Goal: Task Accomplishment & Management: Complete application form

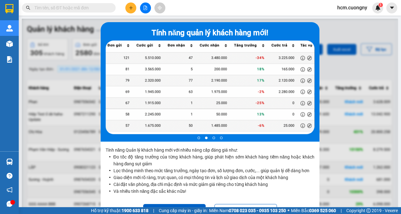
drag, startPoint x: 118, startPoint y: 150, endPoint x: 121, endPoint y: 129, distance: 21.1
click at [120, 137] on div "2 of 4" at bounding box center [210, 89] width 209 height 96
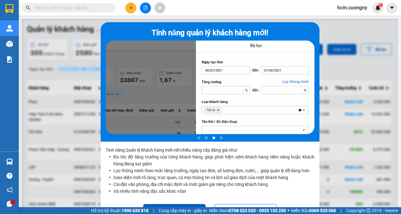
click at [159, 117] on div at bounding box center [210, 88] width 209 height 94
click at [368, 77] on div at bounding box center [210, 126] width 376 height 214
click at [345, 75] on div at bounding box center [210, 126] width 376 height 214
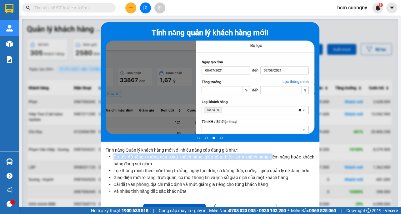
click at [269, 157] on p "Tính năng Quản lý khách hàng mới với nhiều nâng cấp đáng giá như: Đo tốc độ tăn…" at bounding box center [210, 172] width 219 height 61
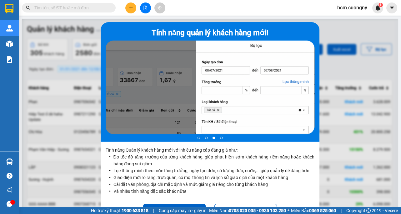
click at [358, 136] on div at bounding box center [210, 126] width 376 height 214
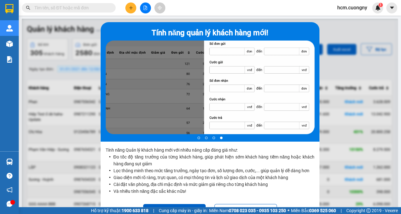
click at [322, 100] on div at bounding box center [210, 126] width 376 height 214
click at [354, 31] on div at bounding box center [210, 126] width 376 height 214
click at [101, 41] on div "Tính năng quản lý khách hàng mới! 4 of 4" at bounding box center [210, 82] width 219 height 120
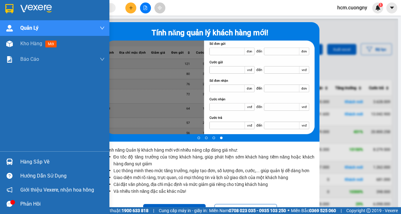
click at [7, 5] on img at bounding box center [9, 8] width 8 height 9
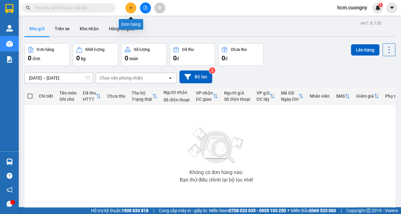
click at [134, 9] on button at bounding box center [130, 7] width 11 height 11
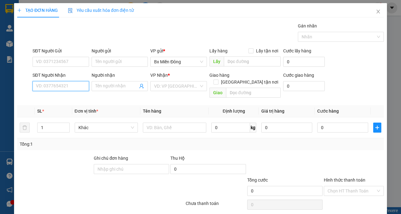
click at [55, 82] on input "SĐT Người Nhận" at bounding box center [60, 86] width 57 height 10
type input "0989778696"
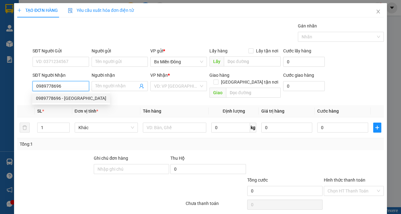
click at [59, 99] on div "0989778696 - [GEOGRAPHIC_DATA]" at bounding box center [71, 98] width 70 height 7
type input "anh sơn"
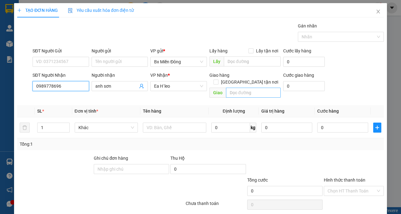
type input "0989778696"
click at [231, 80] on div "Giao hàng [GEOGRAPHIC_DATA] tận nơi" at bounding box center [244, 80] width 71 height 16
click at [231, 88] on input "text" at bounding box center [253, 93] width 55 height 10
drag, startPoint x: 260, startPoint y: 84, endPoint x: 250, endPoint y: 89, distance: 11.7
click at [250, 89] on input "Thôn 2 xã earraa" at bounding box center [253, 93] width 55 height 10
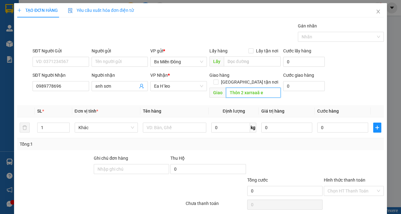
drag, startPoint x: 261, startPoint y: 87, endPoint x: 243, endPoint y: 87, distance: 18.4
click at [243, 88] on input "Thôn 2 xarraaã e" at bounding box center [253, 93] width 55 height 10
drag, startPoint x: 248, startPoint y: 85, endPoint x: 256, endPoint y: 86, distance: 7.9
click at [251, 88] on input "Thôn 2 xã Ẻa" at bounding box center [253, 93] width 55 height 10
click at [255, 88] on input "Thôn 2 xã Ẻa" at bounding box center [253, 93] width 55 height 10
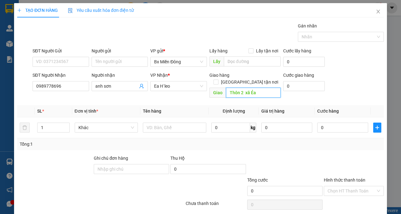
click at [250, 88] on input "Thôn 2 xã Ẻa" at bounding box center [253, 93] width 55 height 10
drag, startPoint x: 254, startPoint y: 87, endPoint x: 250, endPoint y: 88, distance: 4.5
click at [250, 88] on input "Thôn 2 xã Ẻa" at bounding box center [253, 93] width 55 height 10
drag, startPoint x: 259, startPoint y: 86, endPoint x: 255, endPoint y: 89, distance: 4.9
click at [255, 89] on input "Thôn 2 xã Eran" at bounding box center [253, 93] width 55 height 10
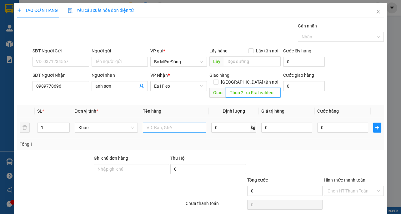
type input "Thôn 2 xã Eral eahleo"
click at [162, 123] on input "text" at bounding box center [174, 128] width 63 height 10
type input "8 kiện"
click at [207, 141] on div "Tổng: 1" at bounding box center [201, 144] width 362 height 7
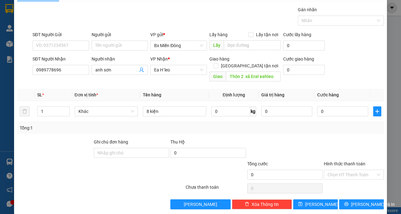
click at [351, 139] on div at bounding box center [353, 150] width 61 height 22
drag, startPoint x: 334, startPoint y: 132, endPoint x: 335, endPoint y: 143, distance: 11.0
drag, startPoint x: 339, startPoint y: 136, endPoint x: 340, endPoint y: 146, distance: 10.1
click at [340, 139] on div at bounding box center [353, 150] width 61 height 22
click at [47, 107] on input "1" at bounding box center [53, 111] width 32 height 9
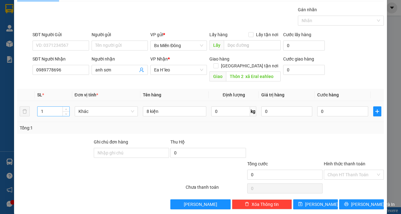
click at [49, 101] on td "1" at bounding box center [53, 111] width 37 height 21
drag, startPoint x: 48, startPoint y: 100, endPoint x: 66, endPoint y: 90, distance: 20.4
click at [50, 105] on div "1" at bounding box center [53, 111] width 32 height 12
click at [66, 108] on span "up" at bounding box center [66, 110] width 4 height 4
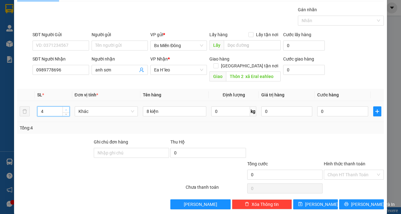
click at [66, 108] on span "up" at bounding box center [66, 110] width 4 height 4
click at [66, 109] on icon "up" at bounding box center [66, 110] width 2 height 2
click at [66, 108] on span "up" at bounding box center [66, 110] width 4 height 4
type input "8"
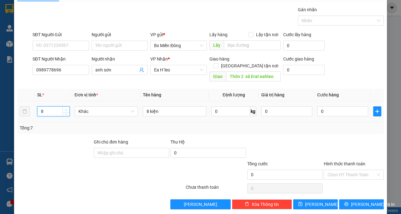
click at [66, 107] on span "Increase Value" at bounding box center [65, 110] width 7 height 6
click at [165, 125] on div "Tổng: 8" at bounding box center [201, 128] width 362 height 7
click at [83, 107] on span "Khác" at bounding box center [106, 111] width 56 height 9
click at [145, 125] on div "Tổng: 8" at bounding box center [88, 128] width 136 height 7
click at [260, 42] on input "text" at bounding box center [252, 45] width 57 height 10
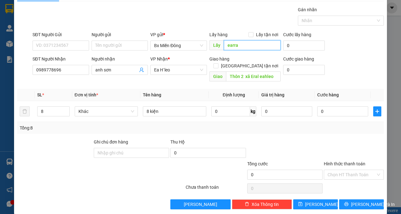
drag, startPoint x: 235, startPoint y: 43, endPoint x: 228, endPoint y: 48, distance: 8.3
click at [228, 48] on input "earra" at bounding box center [252, 45] width 57 height 10
type input "earan"
click at [289, 139] on div at bounding box center [285, 150] width 77 height 22
click at [353, 170] on input "Hình thức thanh toán" at bounding box center [351, 174] width 48 height 9
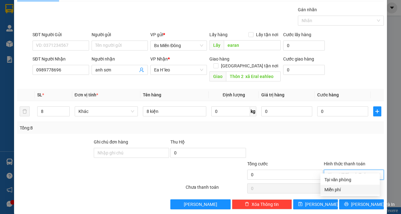
drag, startPoint x: 349, startPoint y: 190, endPoint x: 349, endPoint y: 187, distance: 3.4
click at [349, 187] on div "Miễn phí" at bounding box center [350, 190] width 52 height 7
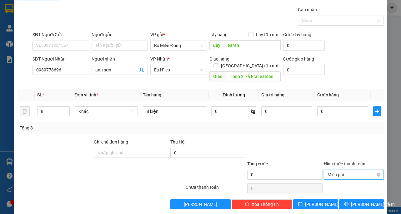
click at [356, 170] on span "Miễn phí" at bounding box center [353, 174] width 52 height 9
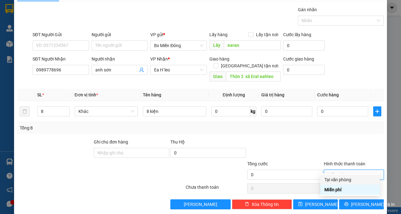
click at [351, 178] on div "Tại văn phòng" at bounding box center [350, 180] width 52 height 7
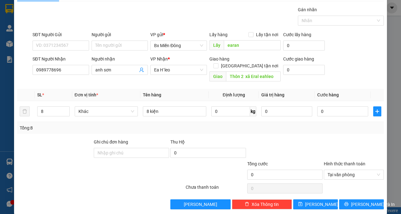
drag, startPoint x: 367, startPoint y: 160, endPoint x: 365, endPoint y: 174, distance: 14.2
click at [367, 167] on div "Hình thức thanh toán Tại văn phòng" at bounding box center [354, 172] width 60 height 22
click at [367, 170] on span "Tại văn phòng" at bounding box center [353, 174] width 52 height 9
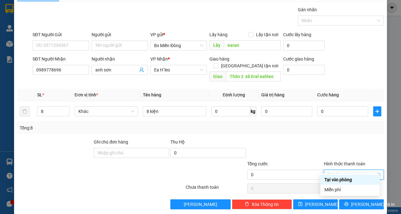
click at [367, 170] on span "Tại văn phòng" at bounding box center [353, 174] width 52 height 9
click at [358, 162] on label "Hình thức thanh toán" at bounding box center [345, 164] width 42 height 5
click at [358, 170] on input "Hình thức thanh toán" at bounding box center [351, 174] width 48 height 9
click at [357, 142] on div at bounding box center [353, 150] width 61 height 22
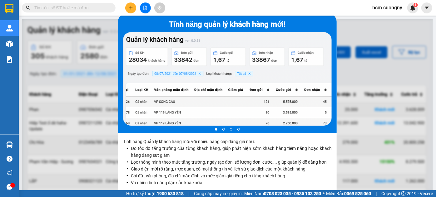
click at [98, 66] on div at bounding box center [227, 117] width 411 height 197
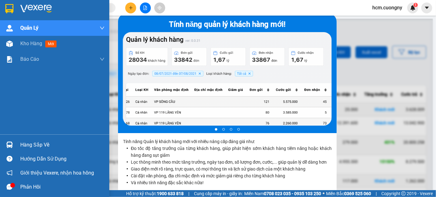
click at [12, 7] on img at bounding box center [9, 8] width 8 height 9
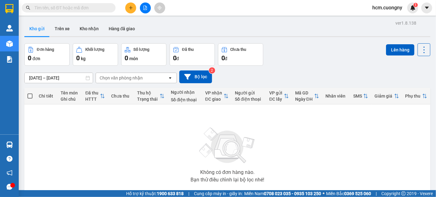
click at [130, 3] on button at bounding box center [130, 7] width 11 height 11
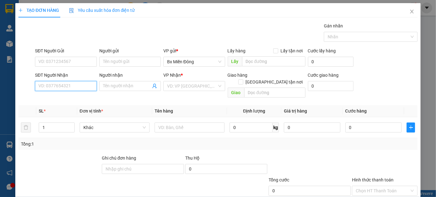
click at [70, 83] on input "SĐT Người Nhận" at bounding box center [66, 86] width 62 height 10
drag, startPoint x: 69, startPoint y: 88, endPoint x: 35, endPoint y: 87, distance: 34.4
click at [35, 87] on input "03" at bounding box center [66, 86] width 62 height 10
click at [62, 98] on div "0948458279 - sơn" at bounding box center [64, 98] width 53 height 7
type input "0948458279"
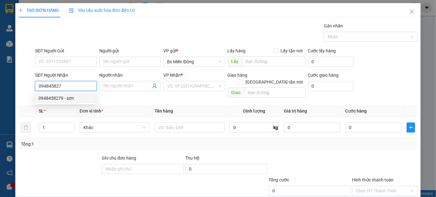
type input "sơn"
type input "92"
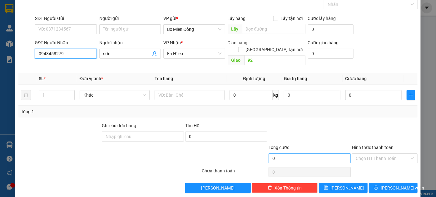
scroll to position [33, 0]
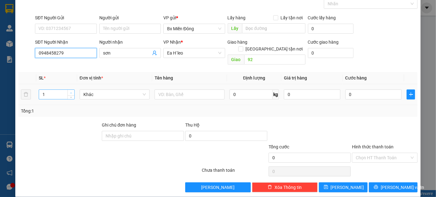
type input "0948458279"
click at [71, 92] on icon "up" at bounding box center [71, 93] width 2 height 2
click at [71, 91] on span "up" at bounding box center [71, 93] width 4 height 4
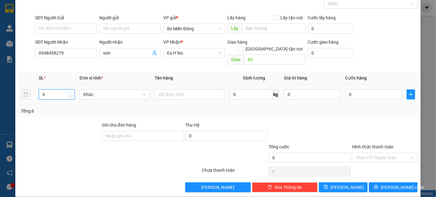
click at [71, 91] on span "up" at bounding box center [71, 93] width 4 height 4
click at [72, 91] on span "up" at bounding box center [71, 93] width 4 height 4
type input "8"
click at [72, 91] on span "up" at bounding box center [71, 93] width 4 height 4
click at [386, 184] on span "[PERSON_NAME] và In" at bounding box center [403, 187] width 44 height 7
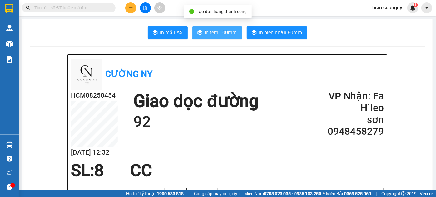
click at [209, 32] on span "In tem 100mm" at bounding box center [221, 33] width 32 height 8
click at [213, 36] on span "In tem 100mm" at bounding box center [221, 33] width 32 height 8
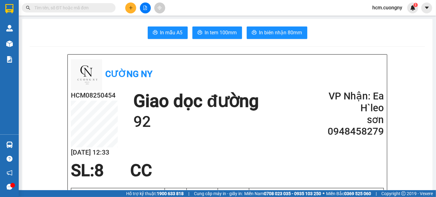
click at [129, 7] on icon "plus" at bounding box center [130, 7] width 3 height 0
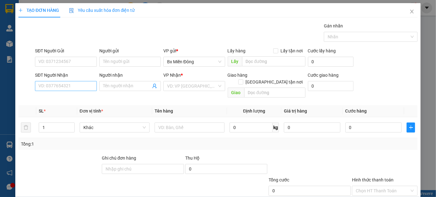
drag, startPoint x: 63, startPoint y: 77, endPoint x: 65, endPoint y: 82, distance: 5.9
click at [63, 77] on div "SĐT Người Nhận" at bounding box center [66, 75] width 62 height 7
click at [63, 81] on input "SĐT Người Nhận" at bounding box center [66, 86] width 62 height 10
click at [65, 83] on input "SĐT Người Nhận" at bounding box center [66, 86] width 62 height 10
click at [417, 67] on div "TẠO ĐƠN HÀNG Yêu cầu xuất hóa đơn điện tử Transit Pickup Surcharge Ids Transit …" at bounding box center [218, 98] width 436 height 197
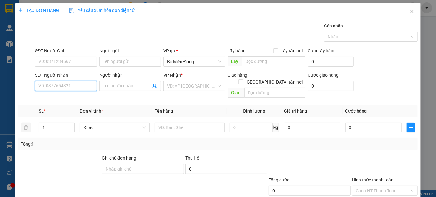
click at [60, 89] on input "SĐT Người Nhận" at bounding box center [66, 86] width 62 height 10
type input "0789754678"
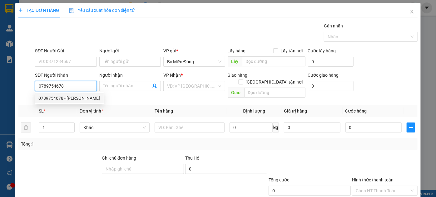
click at [62, 100] on div "0789754678 - minh tâm" at bounding box center [69, 98] width 62 height 7
type input "minh tâm"
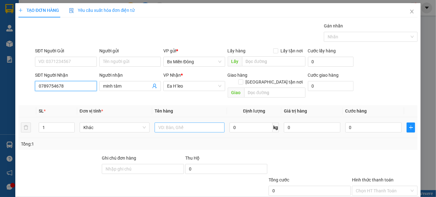
type input "0789754678"
click at [158, 123] on input "text" at bounding box center [190, 128] width 70 height 10
type input "1 thùng"
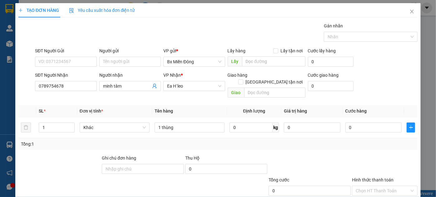
click at [313, 141] on div "Tổng: 1" at bounding box center [217, 144] width 399 height 12
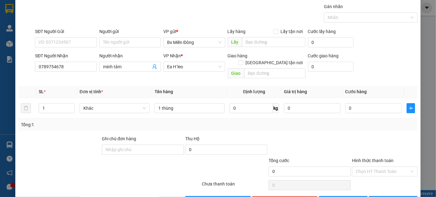
scroll to position [33, 0]
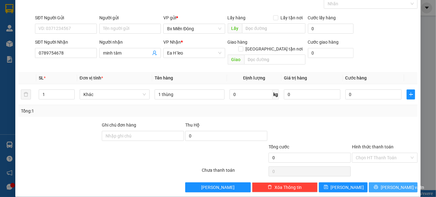
click at [383, 183] on button "[PERSON_NAME] và In" at bounding box center [393, 188] width 49 height 10
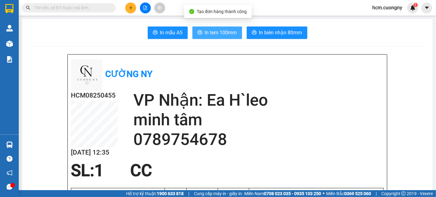
click at [222, 36] on span "In tem 100mm" at bounding box center [221, 33] width 32 height 8
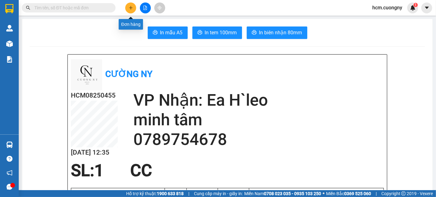
click at [131, 7] on icon "plus" at bounding box center [130, 7] width 3 height 0
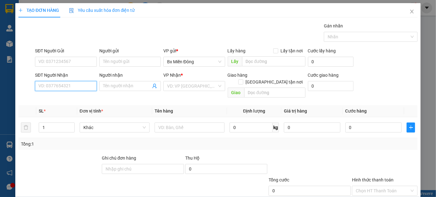
click at [73, 82] on input "SĐT Người Nhận" at bounding box center [66, 86] width 62 height 10
type input "0905134537"
click at [121, 88] on input "Người nhận" at bounding box center [127, 86] width 48 height 7
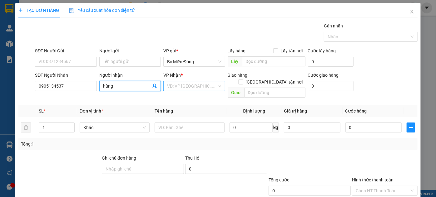
type input "hùng"
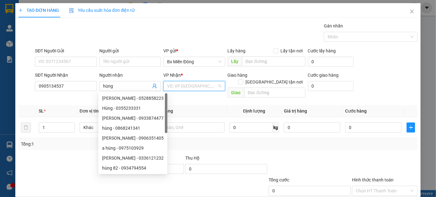
click at [172, 86] on input "search" at bounding box center [192, 86] width 50 height 9
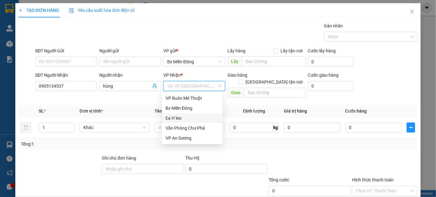
click at [172, 118] on div "Ea H`leo" at bounding box center [192, 118] width 53 height 7
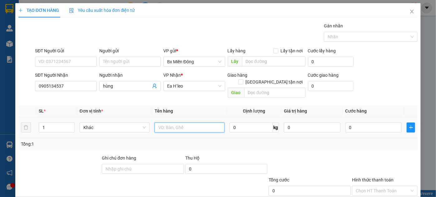
click at [161, 123] on input "text" at bounding box center [190, 128] width 70 height 10
click at [71, 127] on span "Decrease Value" at bounding box center [70, 130] width 7 height 6
type input "1 thùng 1 bao"
type input "2"
click at [71, 124] on span "up" at bounding box center [71, 126] width 4 height 4
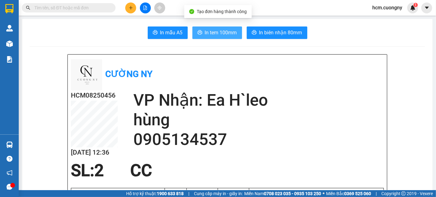
click at [222, 35] on span "In tem 100mm" at bounding box center [221, 33] width 32 height 8
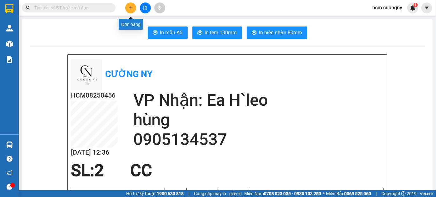
click at [129, 9] on icon "plus" at bounding box center [131, 8] width 4 height 4
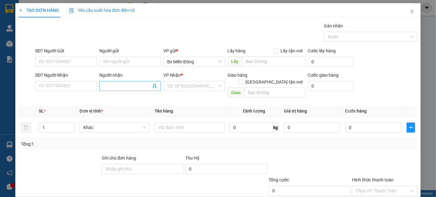
click at [126, 84] on input "Người nhận" at bounding box center [127, 86] width 48 height 7
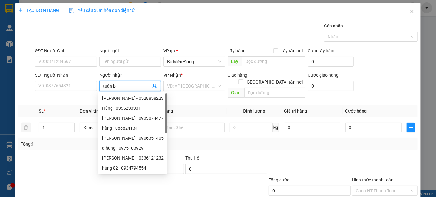
type input "tuấn bé"
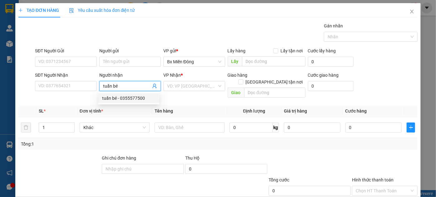
click at [124, 96] on div "tuấn bé - 0355577500" at bounding box center [128, 98] width 53 height 7
type input "0355577500"
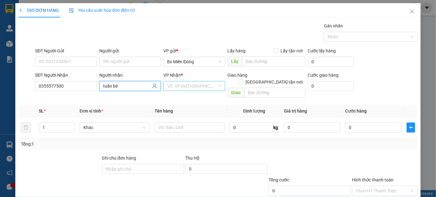
type input "tuấn bé"
click at [214, 85] on input "search" at bounding box center [192, 86] width 50 height 9
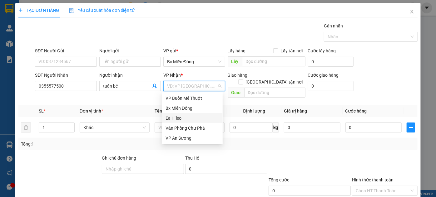
click at [200, 117] on div "Ea H`leo" at bounding box center [192, 118] width 53 height 7
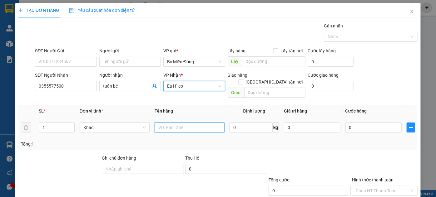
click at [174, 123] on input "text" at bounding box center [190, 128] width 70 height 10
type input "3 kiện 2 thùng một cục"
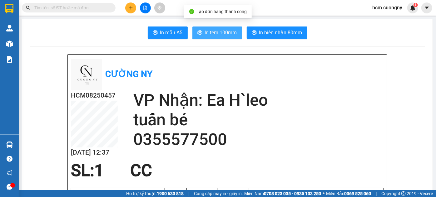
click at [221, 35] on span "In tem 100mm" at bounding box center [221, 33] width 32 height 8
click at [222, 33] on span "In tem 100mm" at bounding box center [221, 33] width 32 height 8
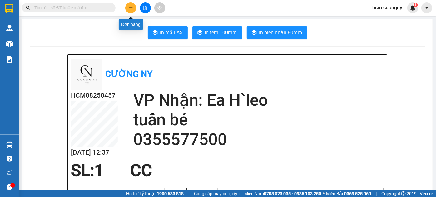
click at [132, 8] on icon "plus" at bounding box center [130, 7] width 3 height 0
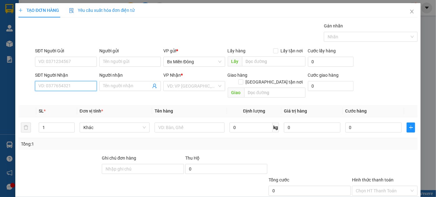
click at [60, 90] on input "SĐT Người Nhận" at bounding box center [66, 86] width 62 height 10
type input "0945656617"
click at [119, 91] on div "Người nhận Tên người nhận" at bounding box center [130, 83] width 62 height 22
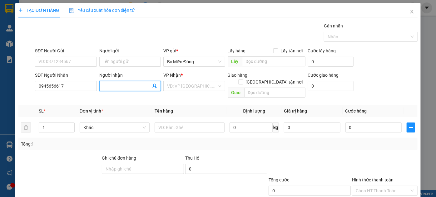
click at [119, 87] on input "Người nhận" at bounding box center [127, 86] width 48 height 7
click at [123, 127] on td "Khác" at bounding box center [114, 127] width 75 height 21
click at [126, 84] on input "Người nhận" at bounding box center [127, 86] width 48 height 7
drag, startPoint x: 139, startPoint y: 84, endPoint x: 133, endPoint y: 86, distance: 5.8
click at [133, 86] on input "nông trường tây g" at bounding box center [127, 86] width 48 height 7
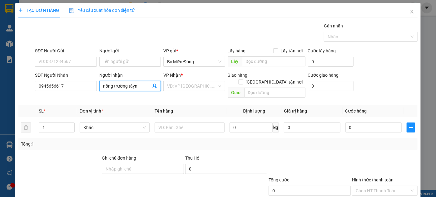
drag, startPoint x: 142, startPoint y: 87, endPoint x: 128, endPoint y: 88, distance: 14.1
click at [128, 88] on input "nông trường tâyn" at bounding box center [127, 86] width 48 height 7
drag, startPoint x: 137, startPoint y: 84, endPoint x: 127, endPoint y: 85, distance: 9.8
click at [127, 85] on input "nông trường tâyn" at bounding box center [127, 86] width 48 height 7
drag, startPoint x: 145, startPoint y: 87, endPoint x: 127, endPoint y: 89, distance: 18.5
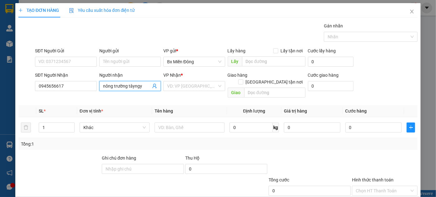
click at [127, 89] on span "nông trường tâyngy" at bounding box center [130, 86] width 62 height 10
click at [127, 85] on input "nông trườngt" at bounding box center [127, 86] width 48 height 7
click at [143, 86] on input "nông trường tây ngue" at bounding box center [127, 86] width 48 height 7
click at [142, 86] on input "nông trường tây ngue" at bounding box center [127, 86] width 48 height 7
type input "nông trường tây nguyên"
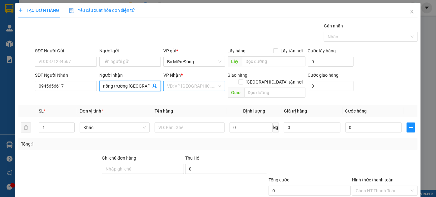
click at [205, 83] on input "search" at bounding box center [192, 86] width 50 height 9
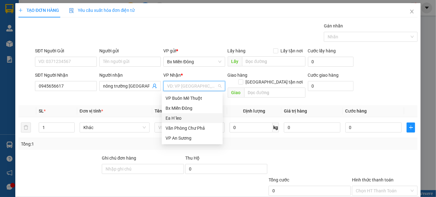
click at [191, 118] on div "Ea H`leo" at bounding box center [192, 118] width 53 height 7
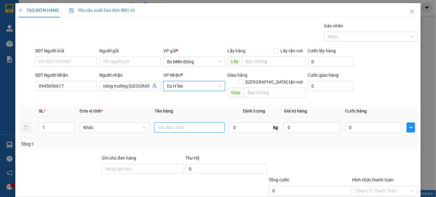
click at [190, 123] on input "text" at bounding box center [190, 128] width 70 height 10
drag, startPoint x: 167, startPoint y: 122, endPoint x: 160, endPoint y: 124, distance: 7.4
click at [160, 124] on input "3v" at bounding box center [190, 128] width 70 height 10
drag, startPoint x: 162, startPoint y: 121, endPoint x: 158, endPoint y: 121, distance: 3.7
click at [158, 123] on input "3v" at bounding box center [190, 128] width 70 height 10
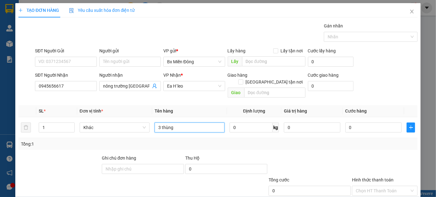
type input "3 thùng"
click at [276, 158] on div at bounding box center [309, 166] width 83 height 22
click at [370, 187] on input "Hình thức thanh toán" at bounding box center [383, 191] width 54 height 9
click at [347, 155] on div at bounding box center [309, 166] width 83 height 22
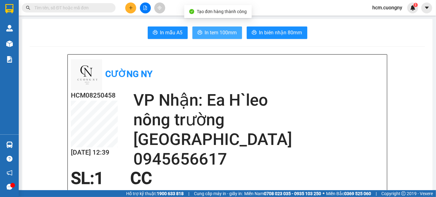
click at [221, 30] on span "In tem 100mm" at bounding box center [221, 33] width 32 height 8
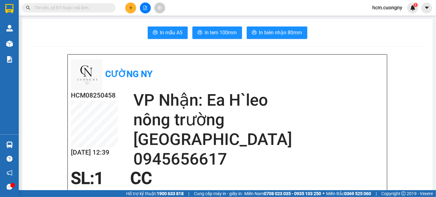
click at [136, 10] on button at bounding box center [130, 7] width 11 height 11
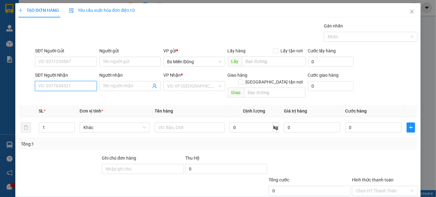
click at [67, 85] on input "SĐT Người Nhận" at bounding box center [66, 86] width 62 height 10
click at [123, 86] on input "Người nhận" at bounding box center [127, 86] width 48 height 7
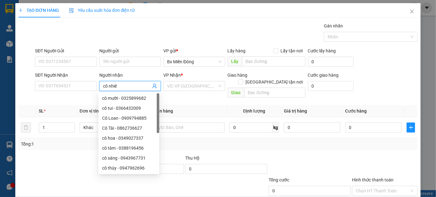
type input "cô nhiên"
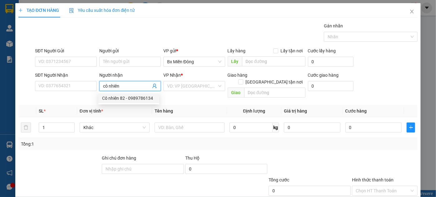
click at [127, 96] on div "Cô nhiên 82 - 0989786134" at bounding box center [128, 98] width 53 height 7
type input "0989786134"
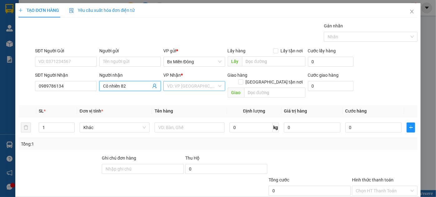
type input "Cô nhiên 82"
click at [192, 87] on input "search" at bounding box center [192, 86] width 50 height 9
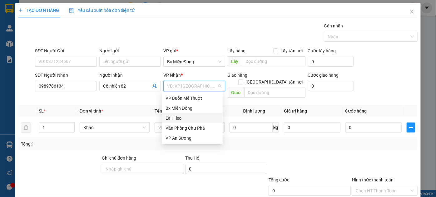
click at [178, 117] on div "Ea H`leo" at bounding box center [192, 118] width 53 height 7
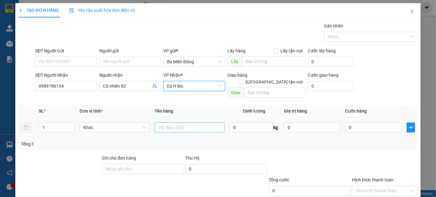
click at [185, 122] on div at bounding box center [190, 128] width 70 height 12
drag, startPoint x: 186, startPoint y: 118, endPoint x: 187, endPoint y: 121, distance: 3.2
click at [187, 123] on input "text" at bounding box center [190, 128] width 70 height 10
type input "1 bao"
click at [255, 138] on div "Tổng: 1" at bounding box center [217, 144] width 399 height 12
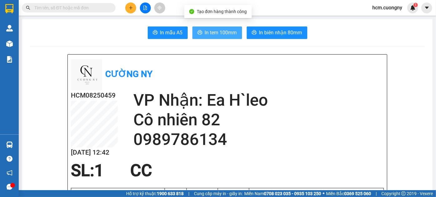
drag, startPoint x: 214, startPoint y: 38, endPoint x: 220, endPoint y: 36, distance: 6.3
click at [215, 37] on button "In tem 100mm" at bounding box center [217, 33] width 50 height 12
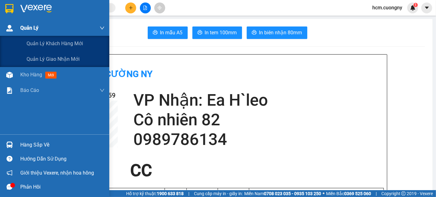
click at [21, 26] on span "Quản Lý" at bounding box center [29, 28] width 18 height 8
drag, startPoint x: 22, startPoint y: 27, endPoint x: 25, endPoint y: 29, distance: 3.3
click at [23, 28] on span "Quản Lý" at bounding box center [29, 28] width 18 height 8
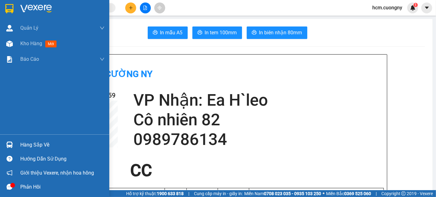
click at [9, 11] on img at bounding box center [9, 8] width 8 height 9
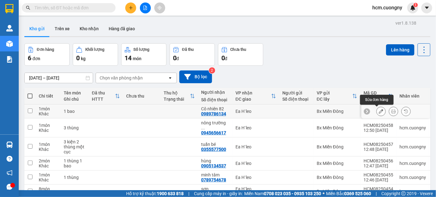
click at [379, 112] on icon at bounding box center [381, 111] width 4 height 4
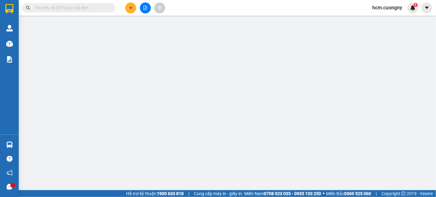
type input "0989786134"
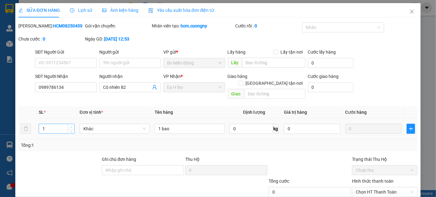
type input "2"
click at [70, 124] on span "Increase Value" at bounding box center [70, 127] width 7 height 6
drag, startPoint x: 402, startPoint y: 179, endPoint x: 408, endPoint y: 178, distance: 6.0
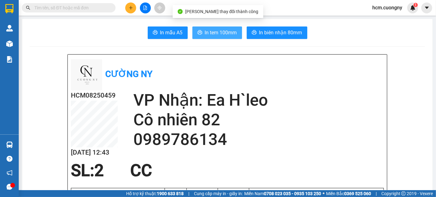
click at [222, 29] on span "In tem 100mm" at bounding box center [221, 33] width 32 height 8
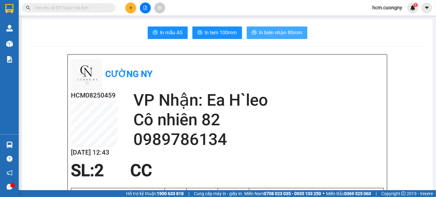
click at [331, 172] on div "SL: 2 CC" at bounding box center [223, 171] width 313 height 19
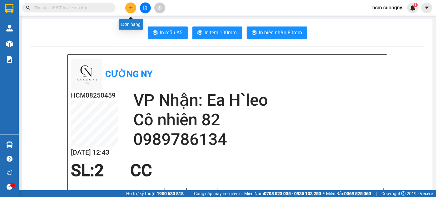
click at [131, 7] on icon "plus" at bounding box center [131, 8] width 4 height 4
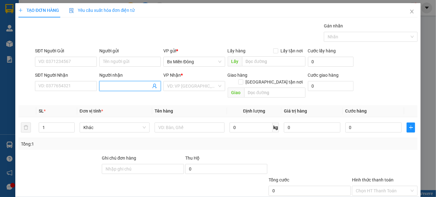
click at [104, 84] on input "Người nhận" at bounding box center [127, 86] width 48 height 7
drag, startPoint x: 122, startPoint y: 84, endPoint x: 97, endPoint y: 87, distance: 25.3
click at [98, 87] on div "Người nhận a cá a cá" at bounding box center [130, 86] width 64 height 29
drag, startPoint x: 124, startPoint y: 80, endPoint x: 121, endPoint y: 93, distance: 13.7
click at [117, 92] on div "Người nhận ba cá" at bounding box center [130, 83] width 62 height 22
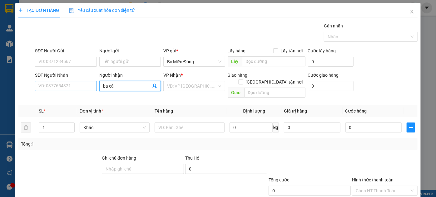
drag, startPoint x: 117, startPoint y: 87, endPoint x: 88, endPoint y: 88, distance: 28.8
click at [88, 88] on div "SĐT Người Nhận VD: 0377654321 Người nhận ba cá ba cá VP Nhận * VD: VP Sài Gòn G…" at bounding box center [226, 86] width 385 height 29
type input "3 cá"
click at [142, 105] on th "Đơn vị tính *" at bounding box center [114, 111] width 75 height 12
drag, startPoint x: 138, startPoint y: 91, endPoint x: 92, endPoint y: 86, distance: 46.6
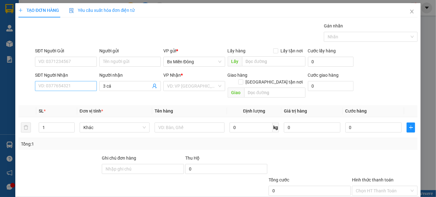
click at [92, 86] on div "SĐT Người Nhận VD: 0377654321 Người nhận 3 cá VP Nhận * VD: VP Sài Gòn Giao hàn…" at bounding box center [226, 86] width 385 height 29
click at [131, 85] on input "3 cá" at bounding box center [127, 86] width 48 height 7
drag, startPoint x: 110, startPoint y: 86, endPoint x: 87, endPoint y: 86, distance: 23.7
click at [87, 86] on div "SĐT Người Nhận VD: 0377654321 Người nhận 3 cá 3 cá VP Nhận * VD: VP Sài Gòn Gia…" at bounding box center [226, 86] width 385 height 29
click at [73, 82] on input "SĐT Người Nhận" at bounding box center [66, 86] width 62 height 10
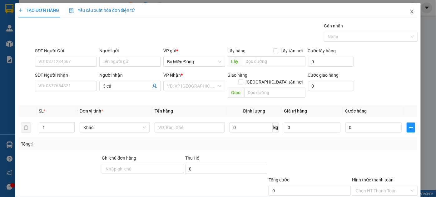
click at [410, 10] on icon "close" at bounding box center [412, 11] width 5 height 5
